Goal: Task Accomplishment & Management: Use online tool/utility

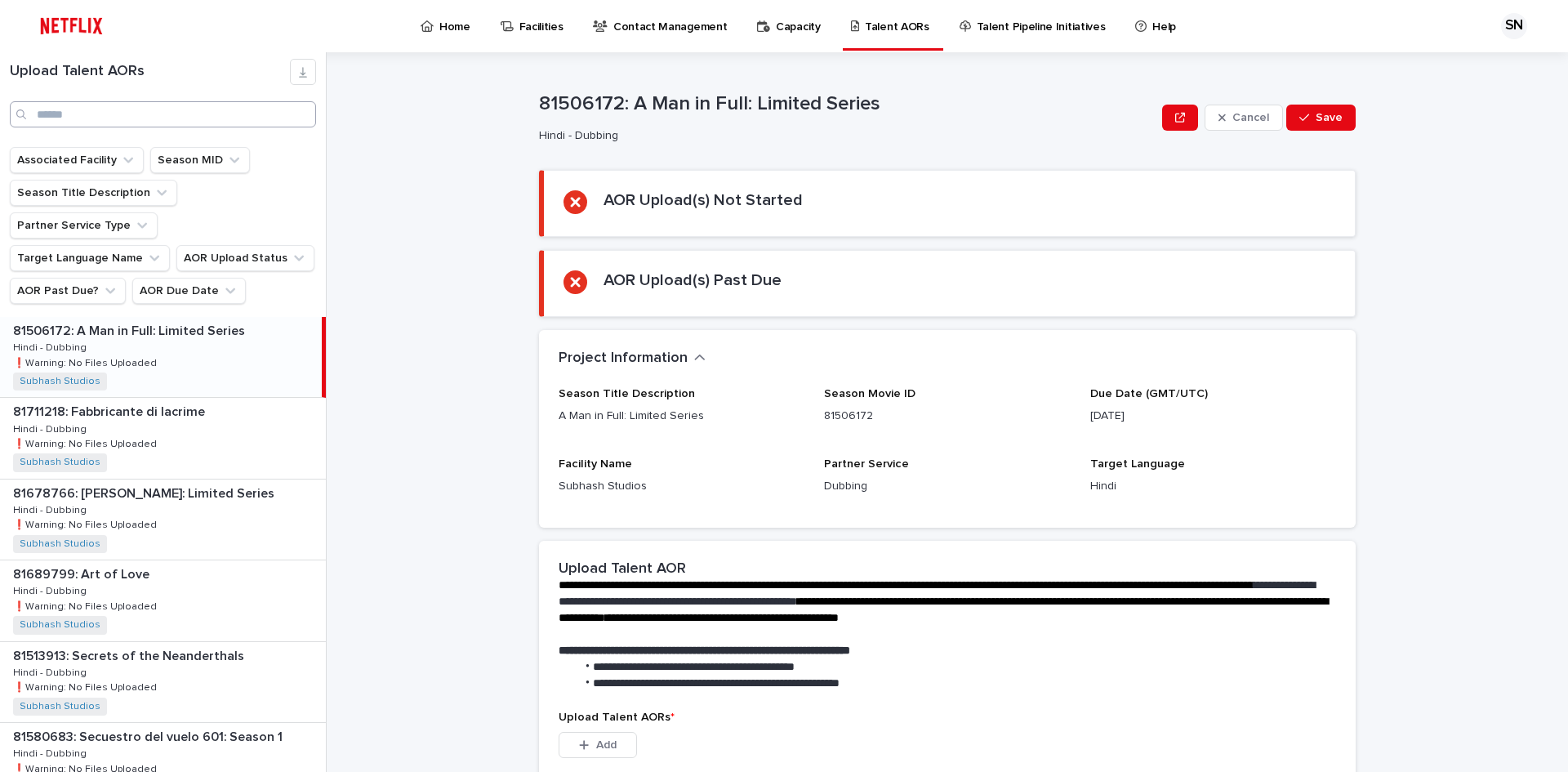
click at [87, 114] on input "Search" at bounding box center [163, 114] width 306 height 26
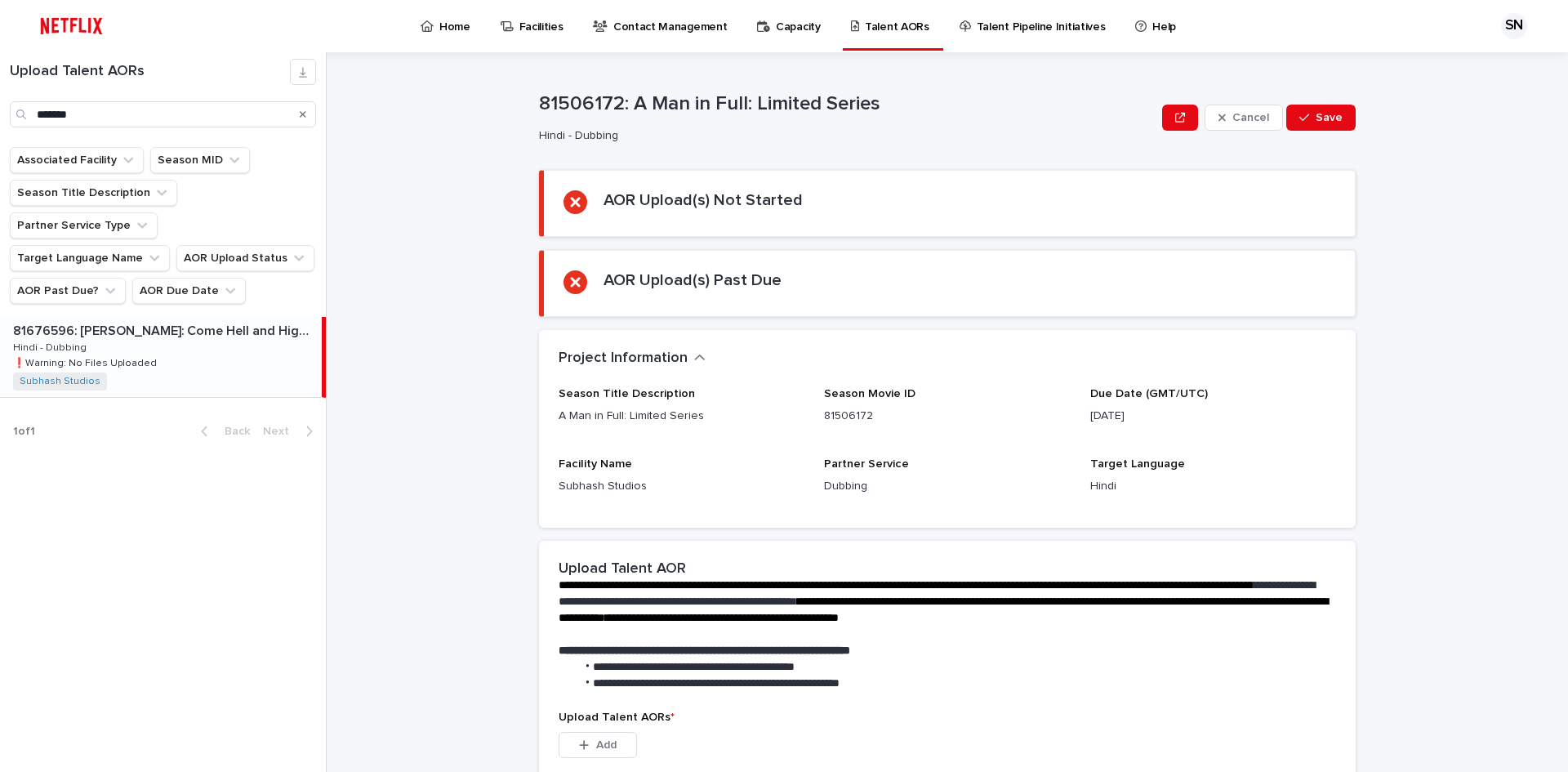
type input "*******"
click at [164, 317] on div "81676596: [PERSON_NAME]: Come Hell and High Water: Season 1 81676596: [PERSON_N…" at bounding box center [161, 357] width 322 height 80
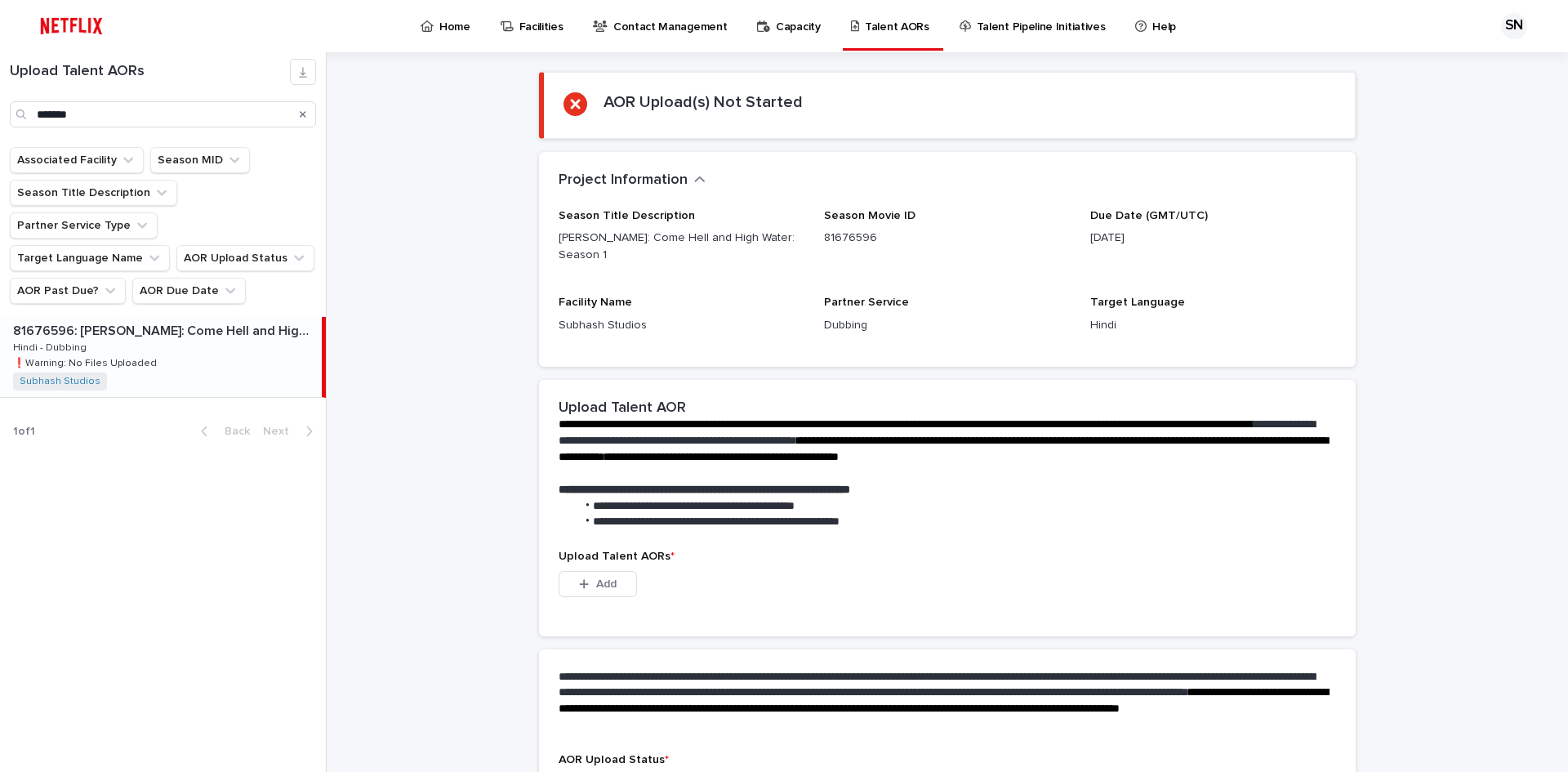
scroll to position [208, 0]
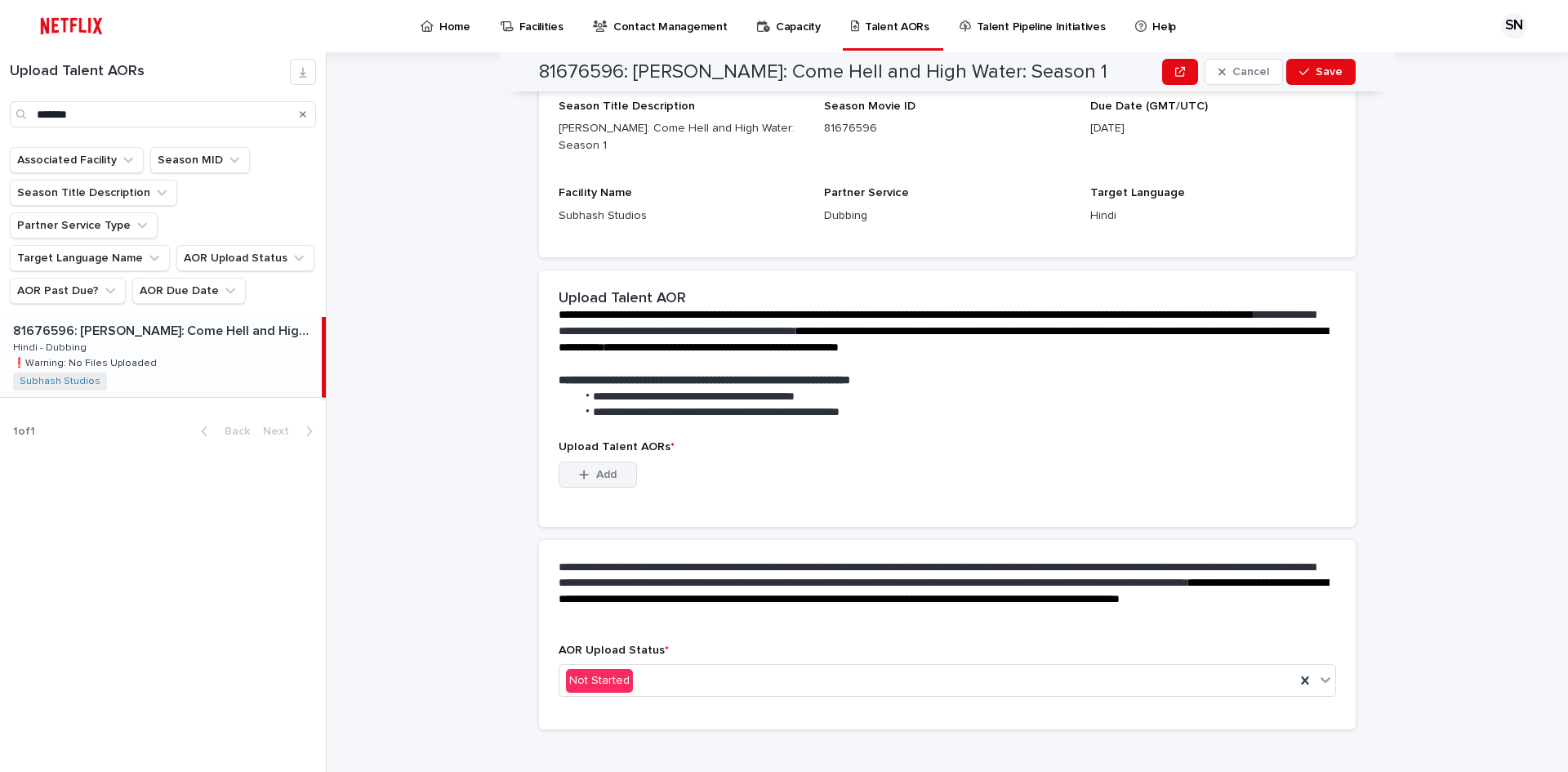
click at [601, 463] on button "Add" at bounding box center [597, 474] width 78 height 26
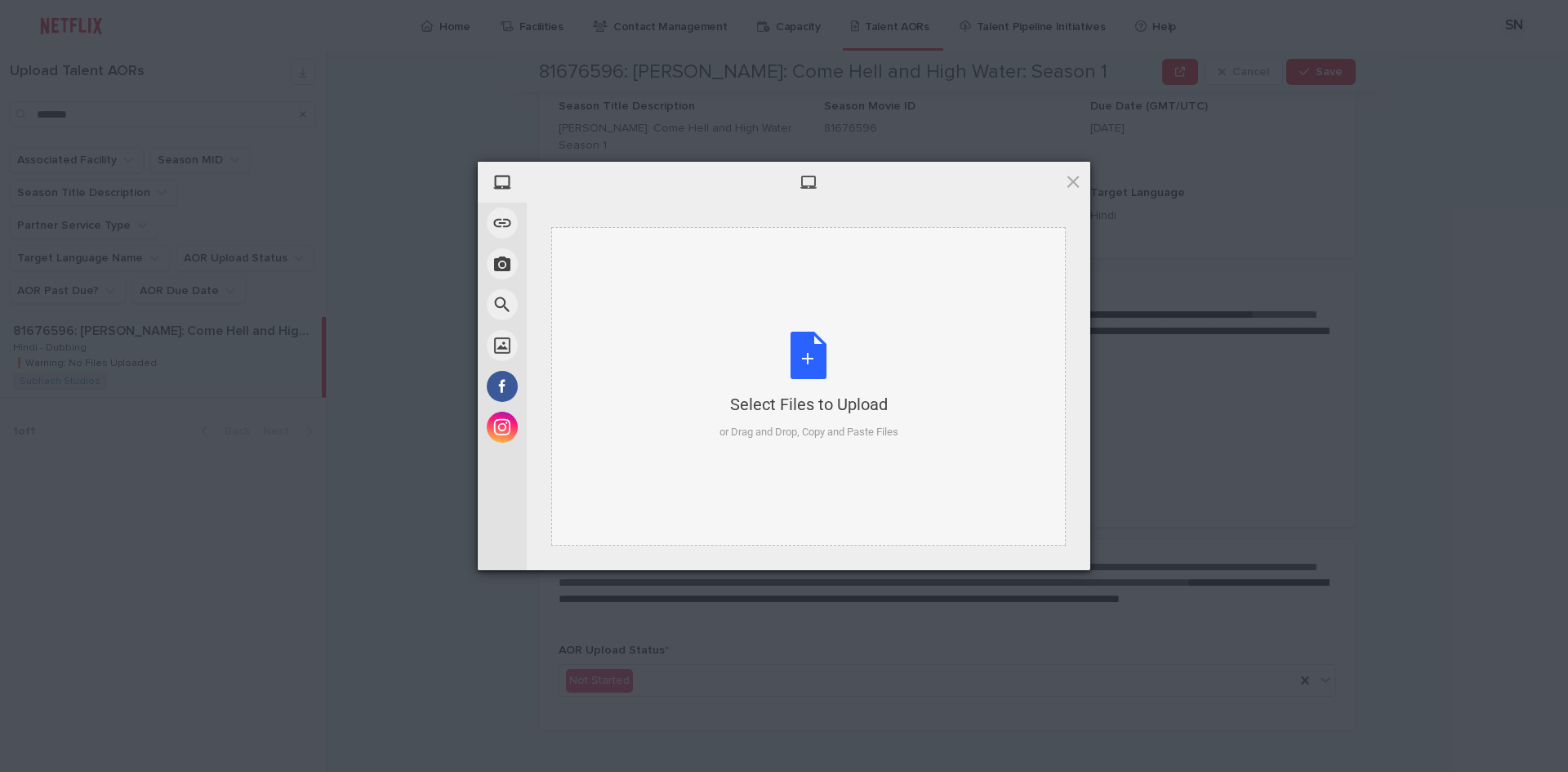
click at [755, 369] on div "Select Files to Upload or Drag and Drop, Copy and Paste Files" at bounding box center [809, 385] width 179 height 108
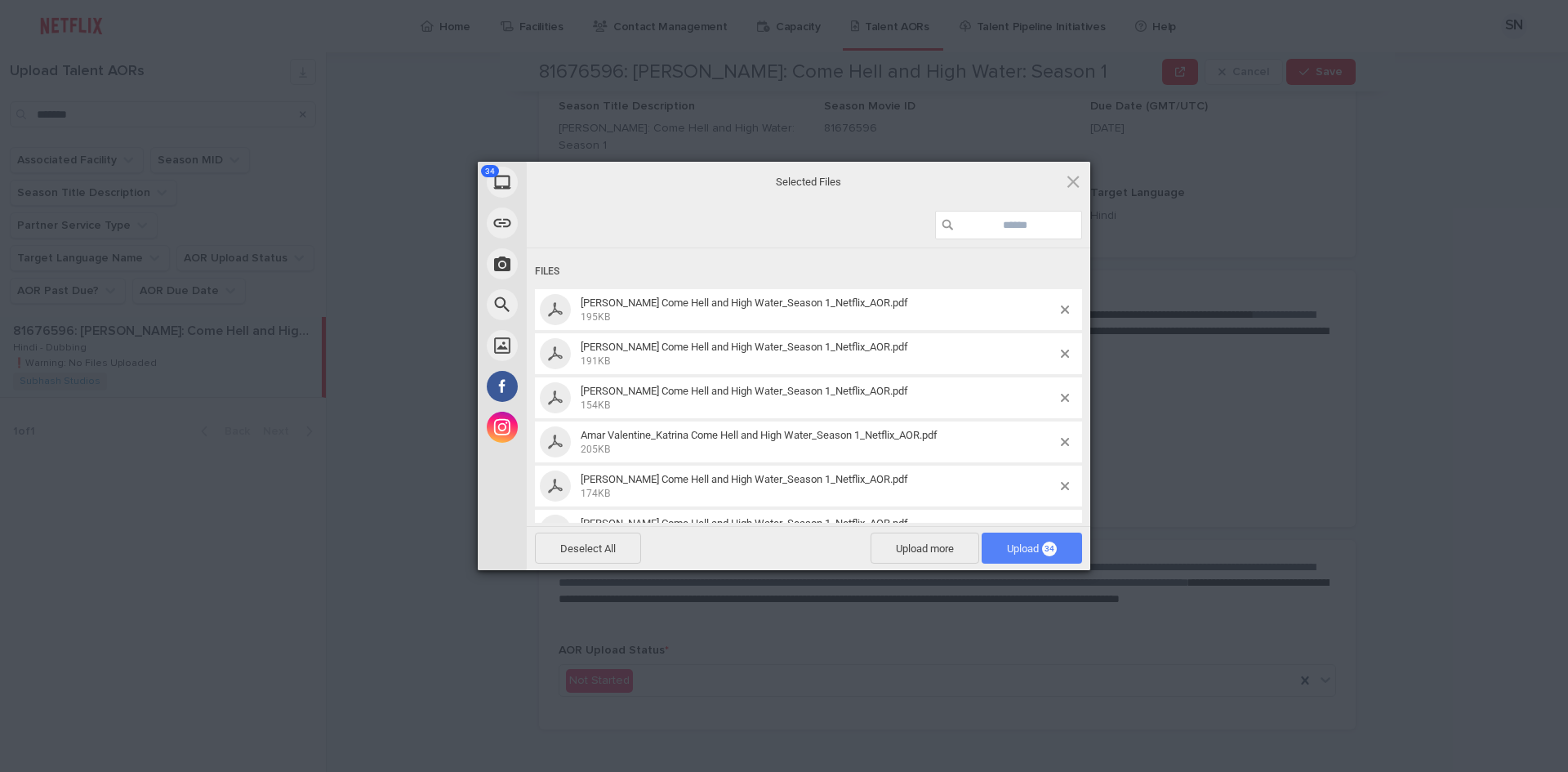
click at [1019, 545] on span "Upload 34" at bounding box center [1031, 548] width 50 height 13
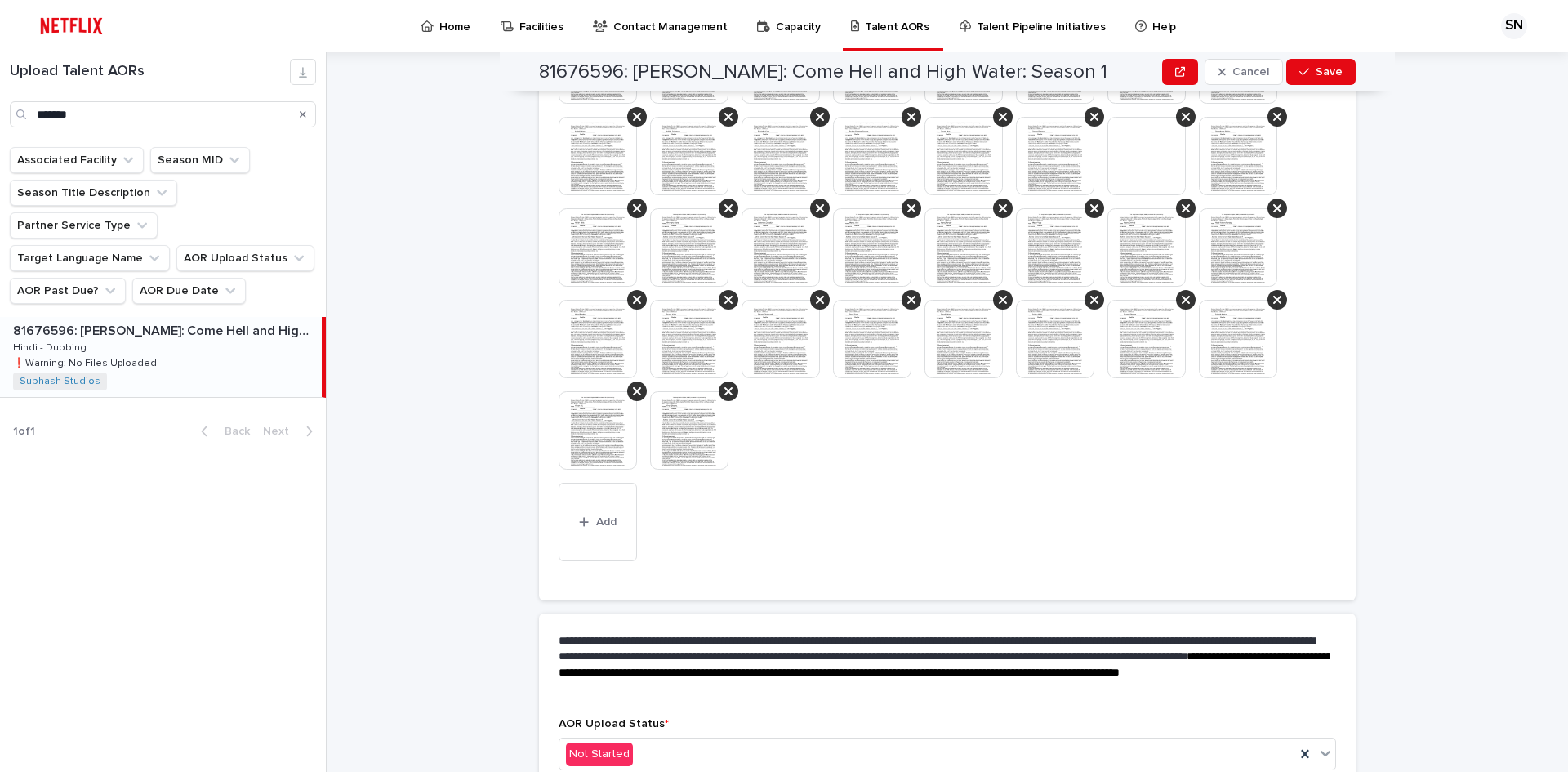
scroll to position [637, 0]
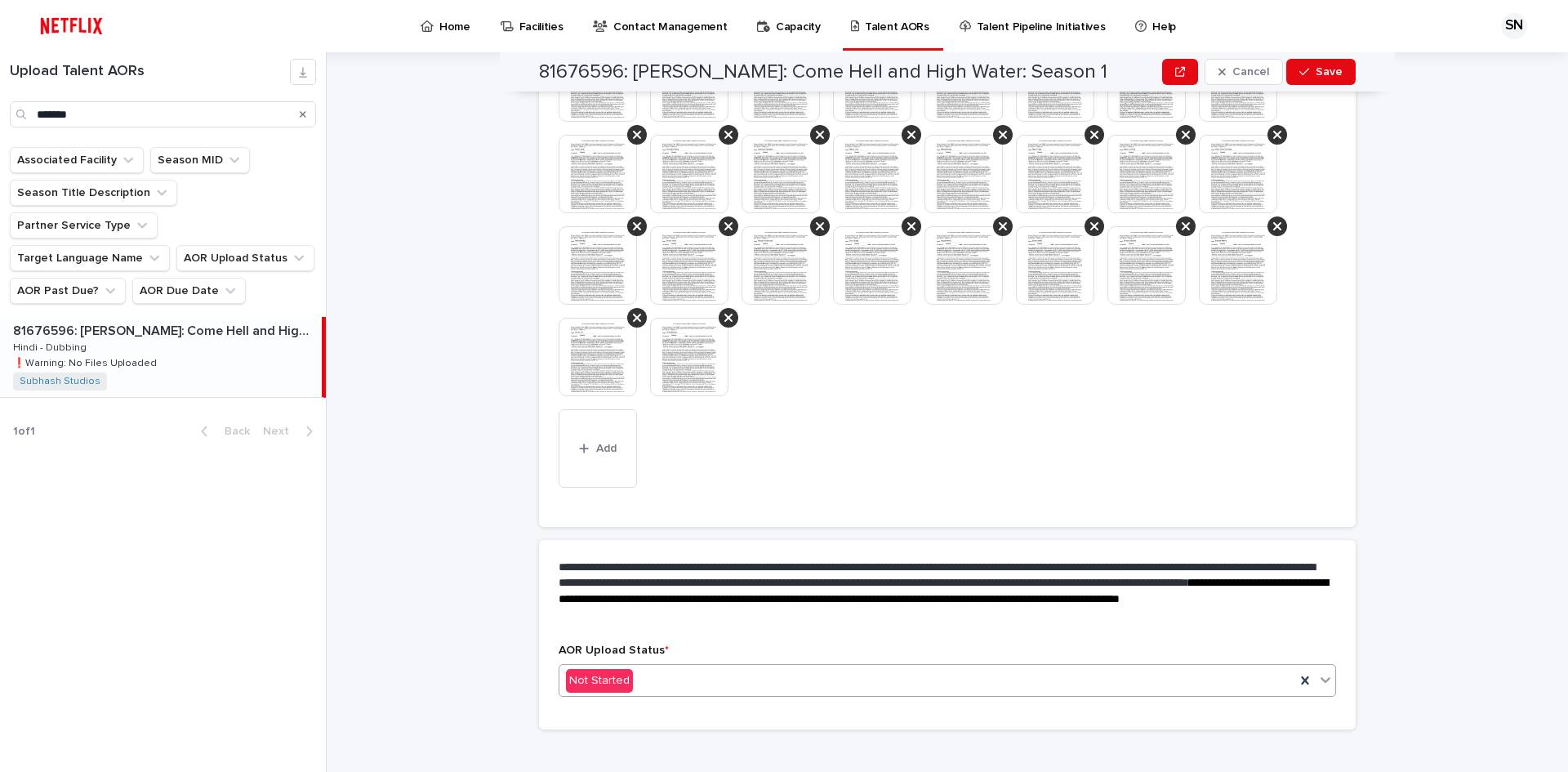
click at [837, 667] on div "Not Started" at bounding box center [927, 680] width 736 height 27
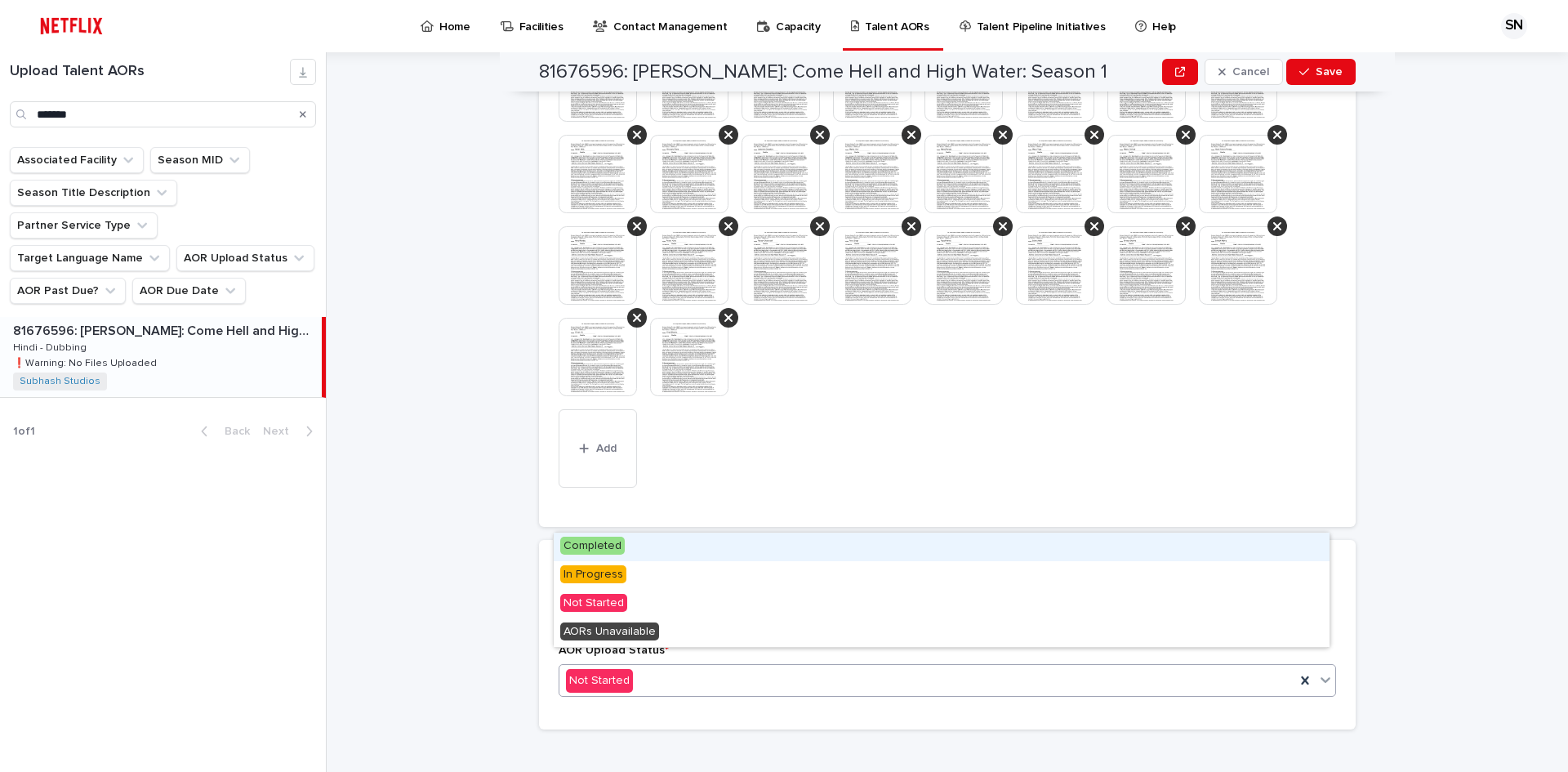
click at [652, 551] on div "Completed" at bounding box center [941, 547] width 776 height 29
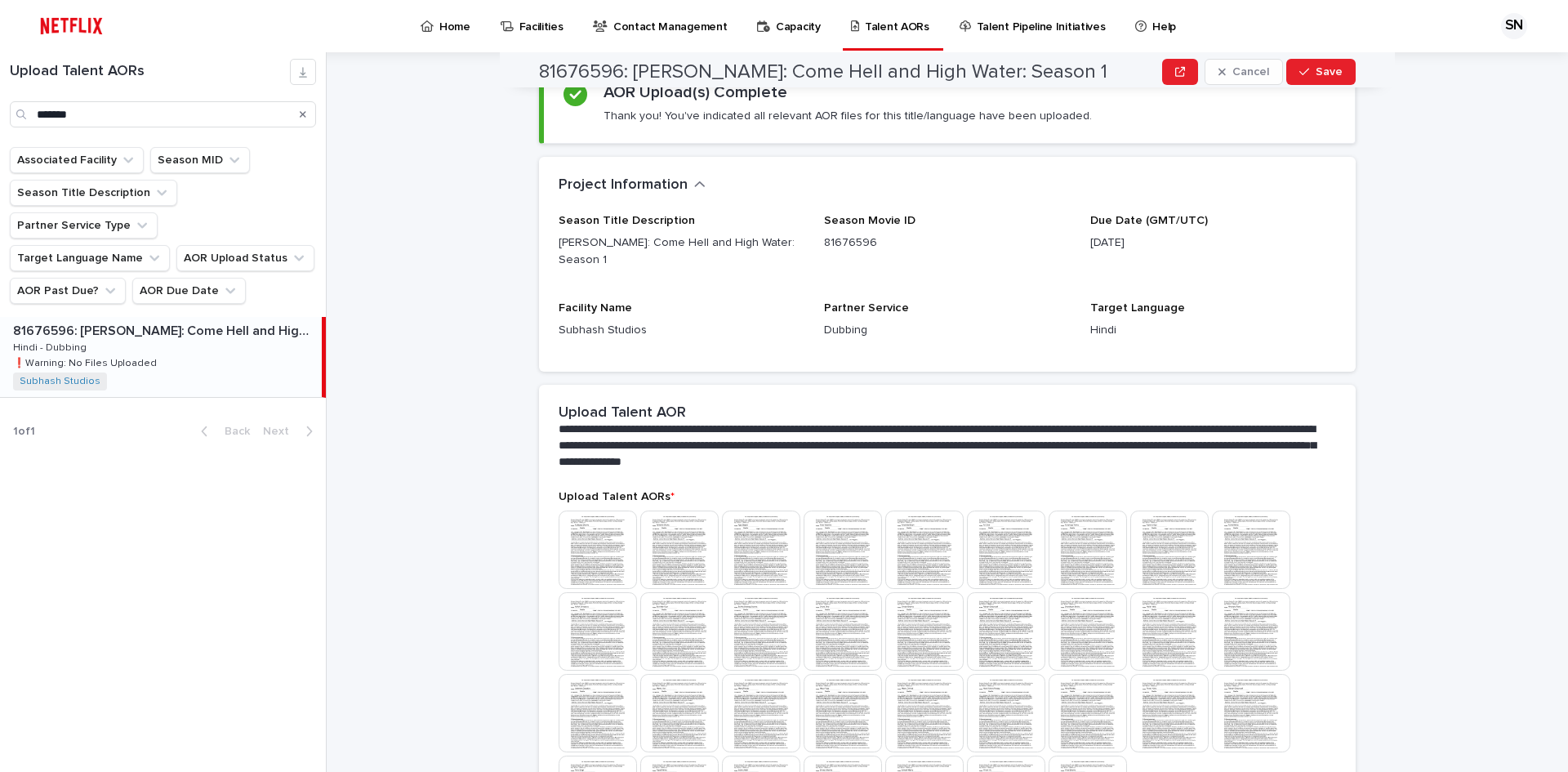
scroll to position [8, 0]
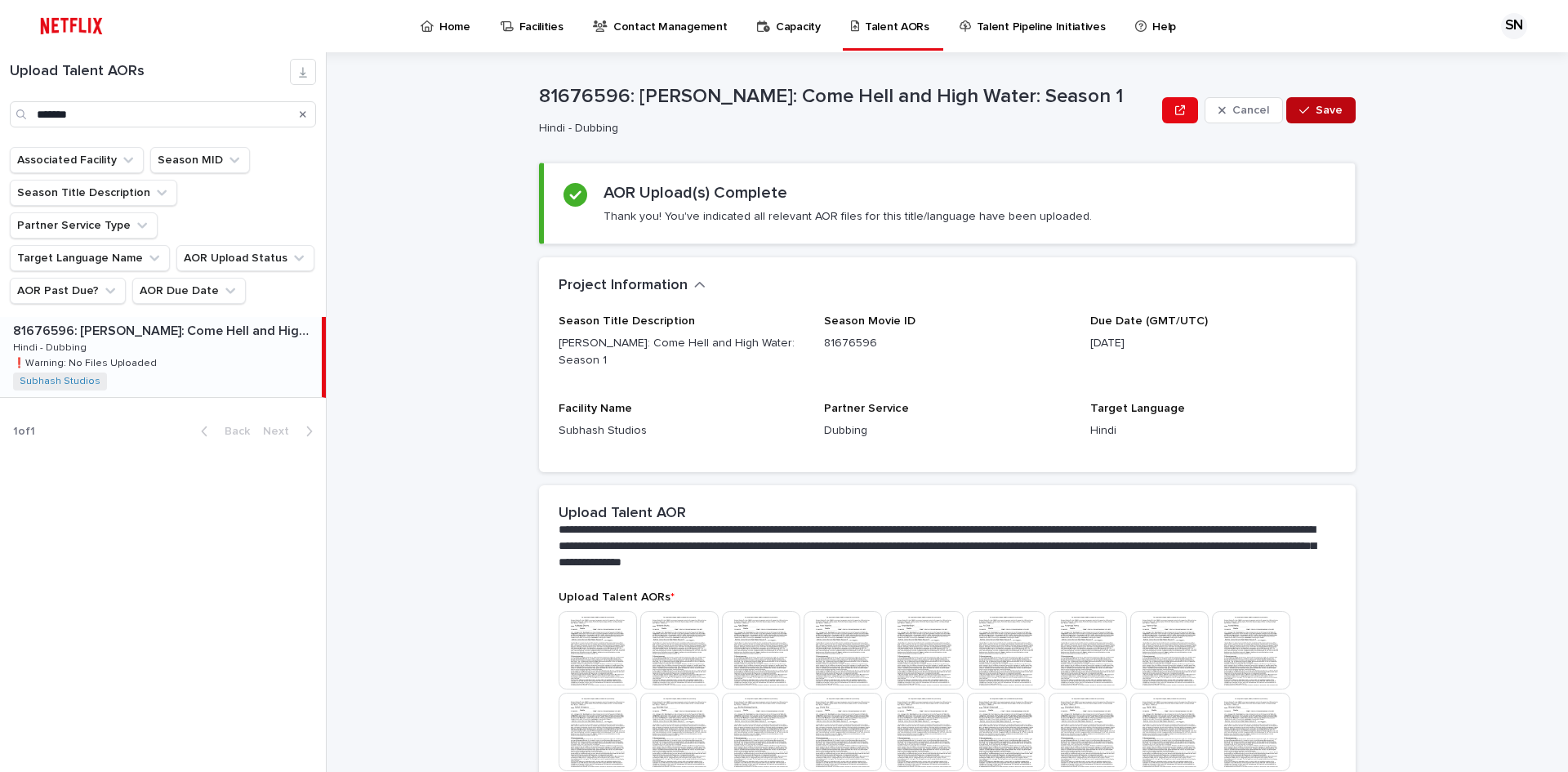
click at [1320, 103] on button "Save" at bounding box center [1320, 110] width 70 height 26
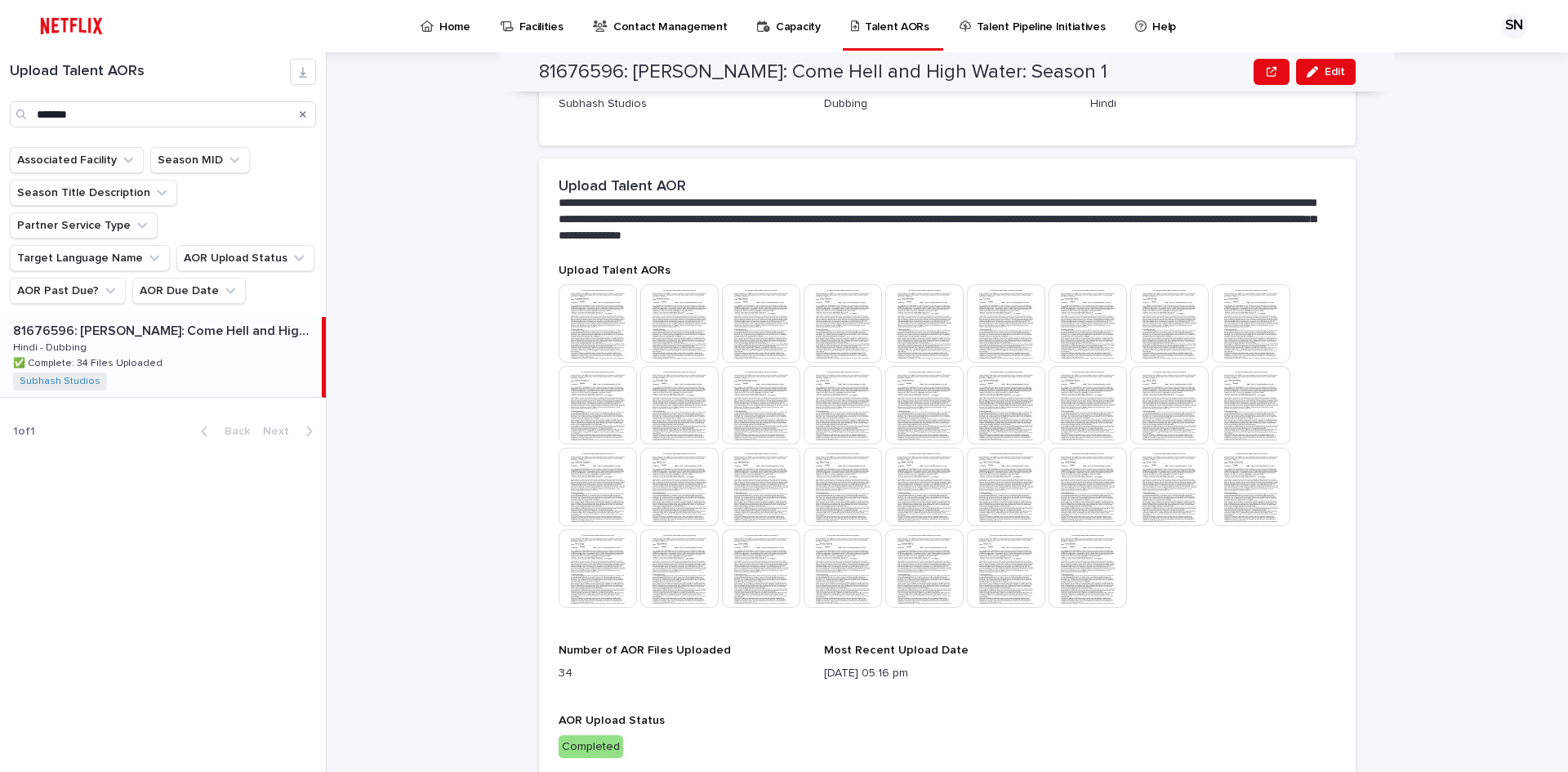
scroll to position [395, 0]
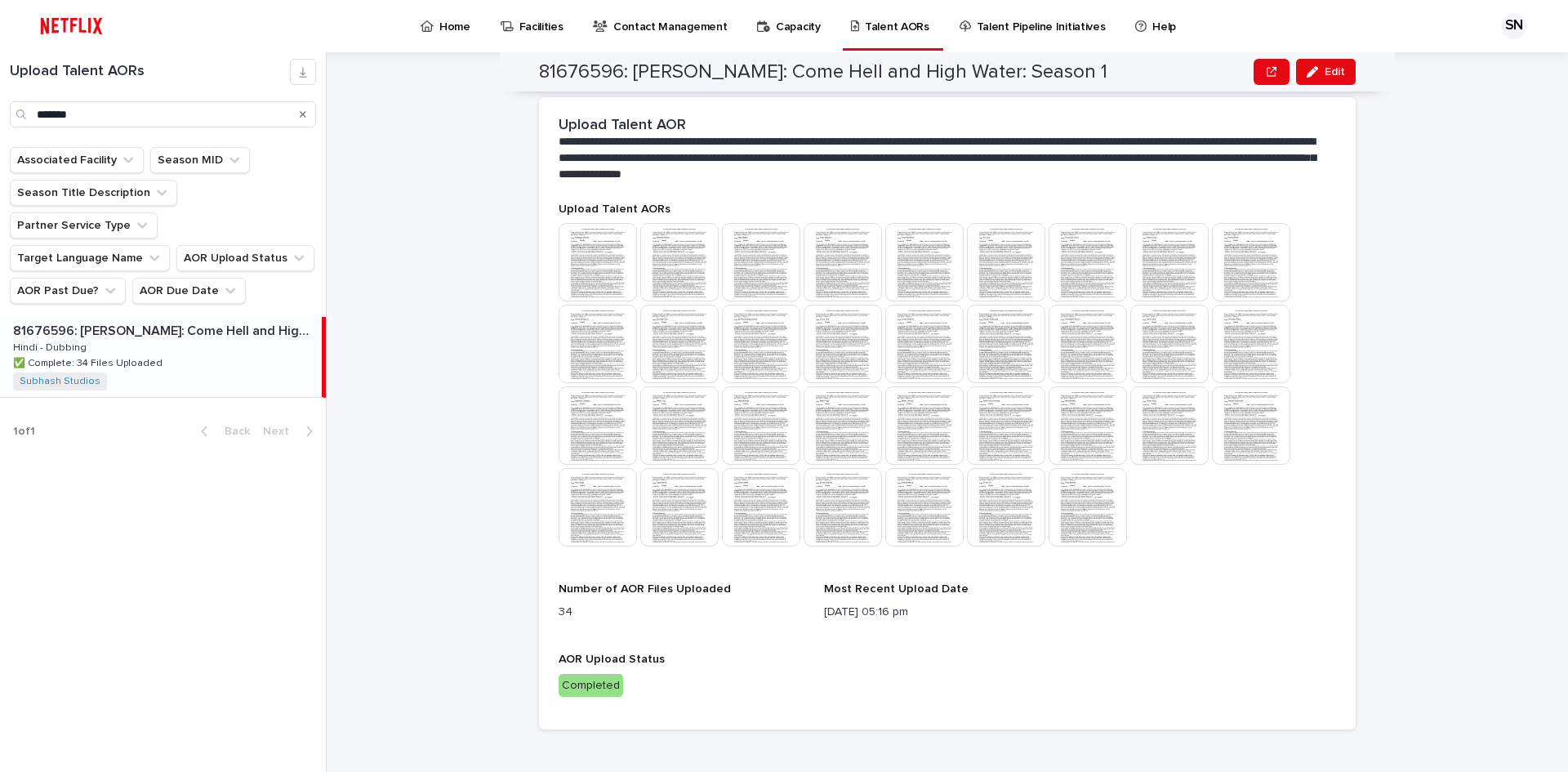
click at [582, 495] on img at bounding box center [597, 506] width 78 height 78
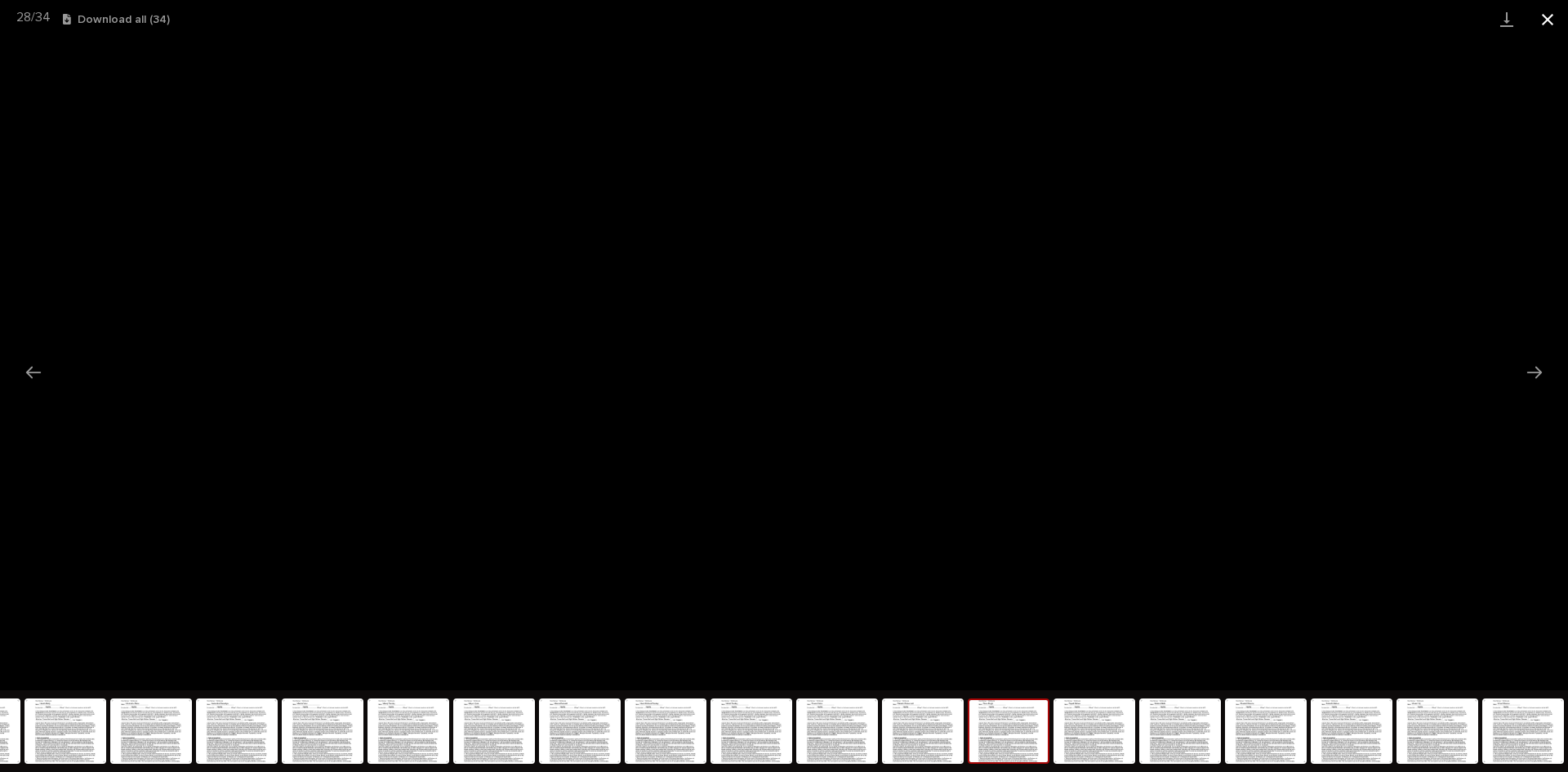
click at [1546, 15] on button "Close gallery" at bounding box center [1547, 19] width 41 height 39
